Goal: Check status: Check status

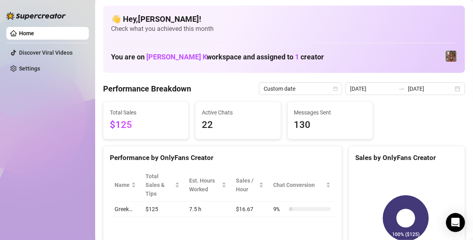
scroll to position [6, 0]
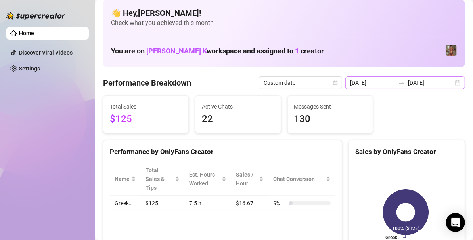
click at [453, 83] on div "[DATE] [DATE]" at bounding box center [405, 82] width 120 height 13
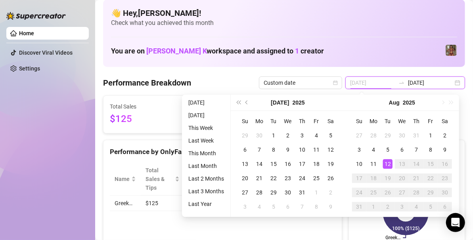
type input "[DATE]"
click at [389, 165] on div "12" at bounding box center [388, 164] width 10 height 10
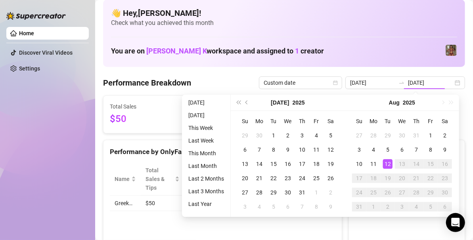
type input "[DATE]"
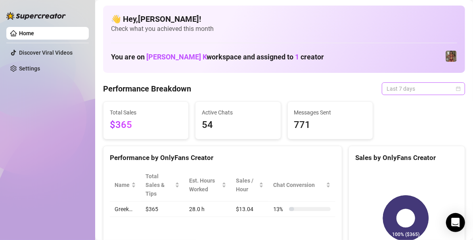
click at [424, 85] on span "Last 7 days" at bounding box center [423, 89] width 74 height 12
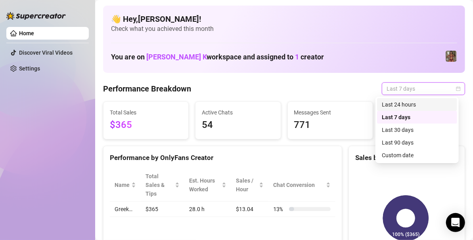
click at [397, 105] on div "Last 24 hours" at bounding box center [417, 104] width 71 height 9
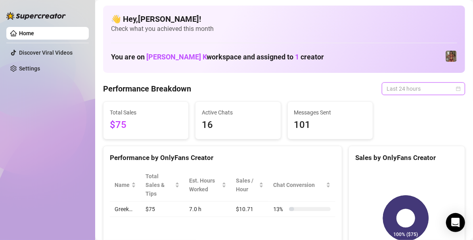
click at [455, 88] on div "Last 24 hours" at bounding box center [423, 88] width 83 height 13
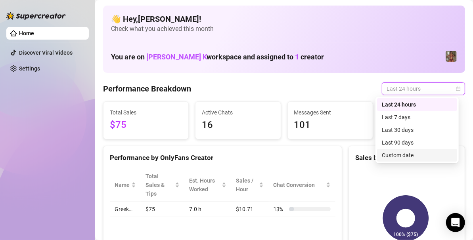
click at [410, 153] on div "Custom date" at bounding box center [417, 155] width 71 height 9
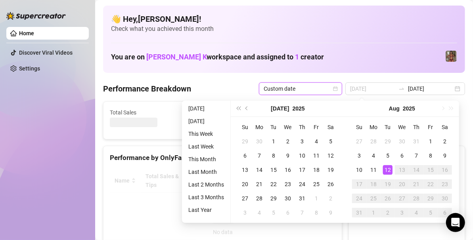
click at [388, 169] on div "12" at bounding box center [388, 170] width 10 height 10
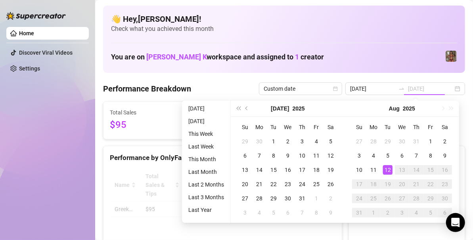
click at [404, 167] on div "13" at bounding box center [402, 170] width 10 height 10
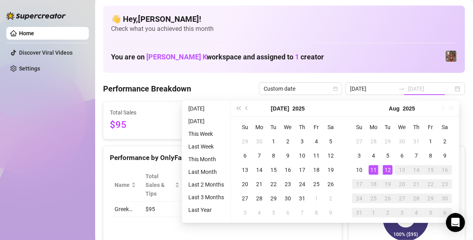
click at [387, 170] on div "12" at bounding box center [388, 170] width 10 height 10
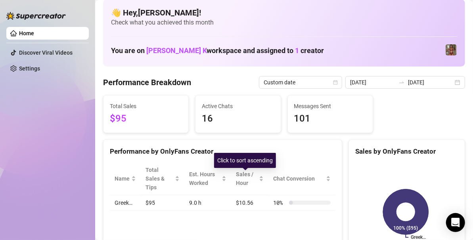
scroll to position [2, 0]
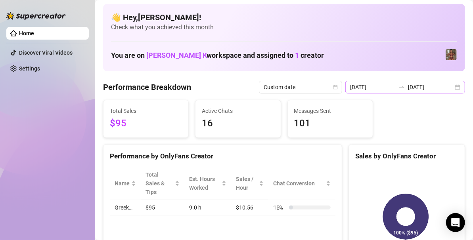
click at [449, 84] on div "[DATE] [DATE]" at bounding box center [405, 87] width 120 height 13
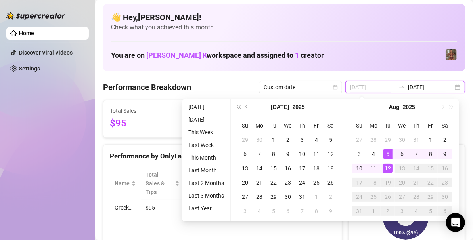
type input "[DATE]"
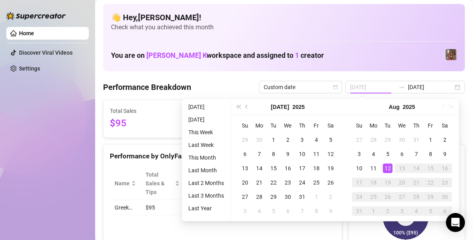
click at [388, 167] on div "12" at bounding box center [388, 169] width 10 height 10
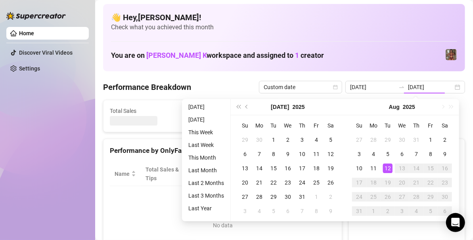
type input "[DATE]"
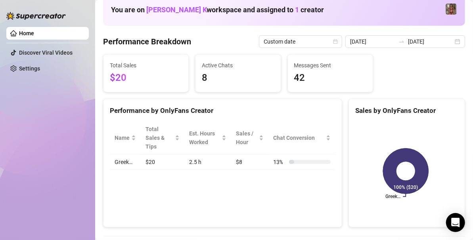
scroll to position [29, 0]
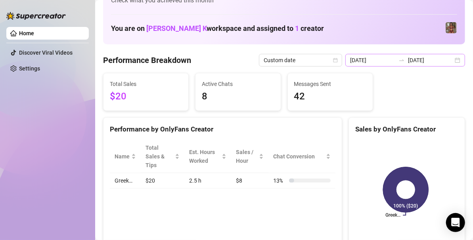
click at [451, 58] on div "2025-08-12 2025-08-12" at bounding box center [405, 60] width 120 height 13
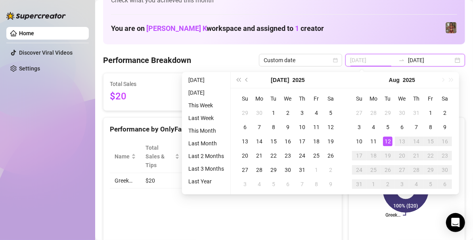
type input "[DATE]"
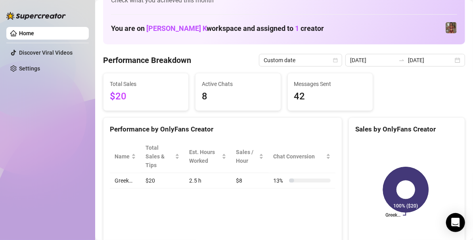
click at [66, 170] on div "Home Discover Viral Videos Settings" at bounding box center [47, 116] width 82 height 233
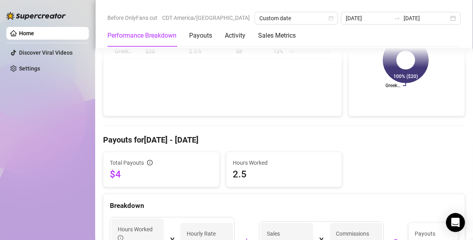
scroll to position [0, 0]
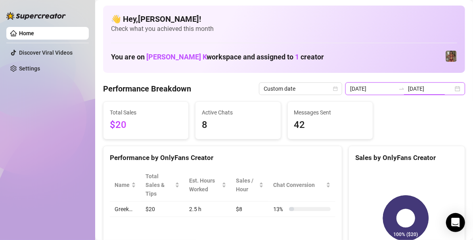
click at [438, 90] on input "[DATE]" at bounding box center [430, 88] width 45 height 9
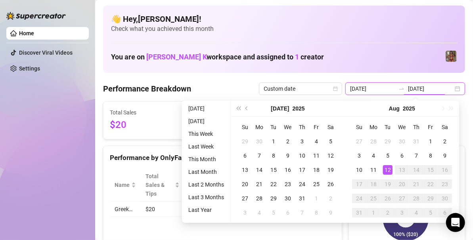
click at [453, 89] on div "2025-08-12 2025-08-12" at bounding box center [405, 88] width 120 height 13
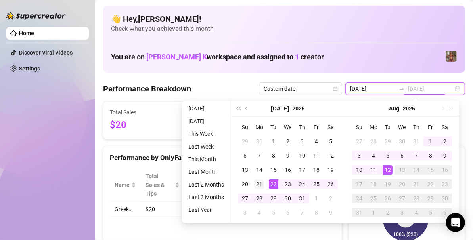
type input "2025-07-21"
click at [260, 182] on div "21" at bounding box center [259, 185] width 10 height 10
type input "[DATE]"
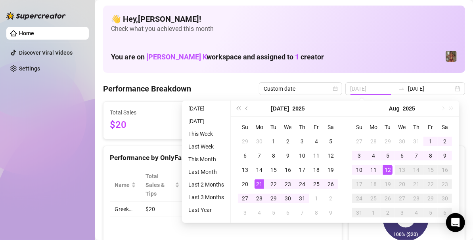
click at [393, 170] on td "12" at bounding box center [388, 170] width 14 height 14
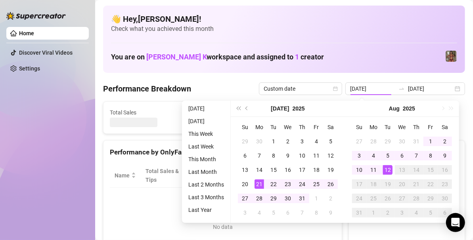
type input "2025-07-21"
type input "[DATE]"
